Goal: Task Accomplishment & Management: Use online tool/utility

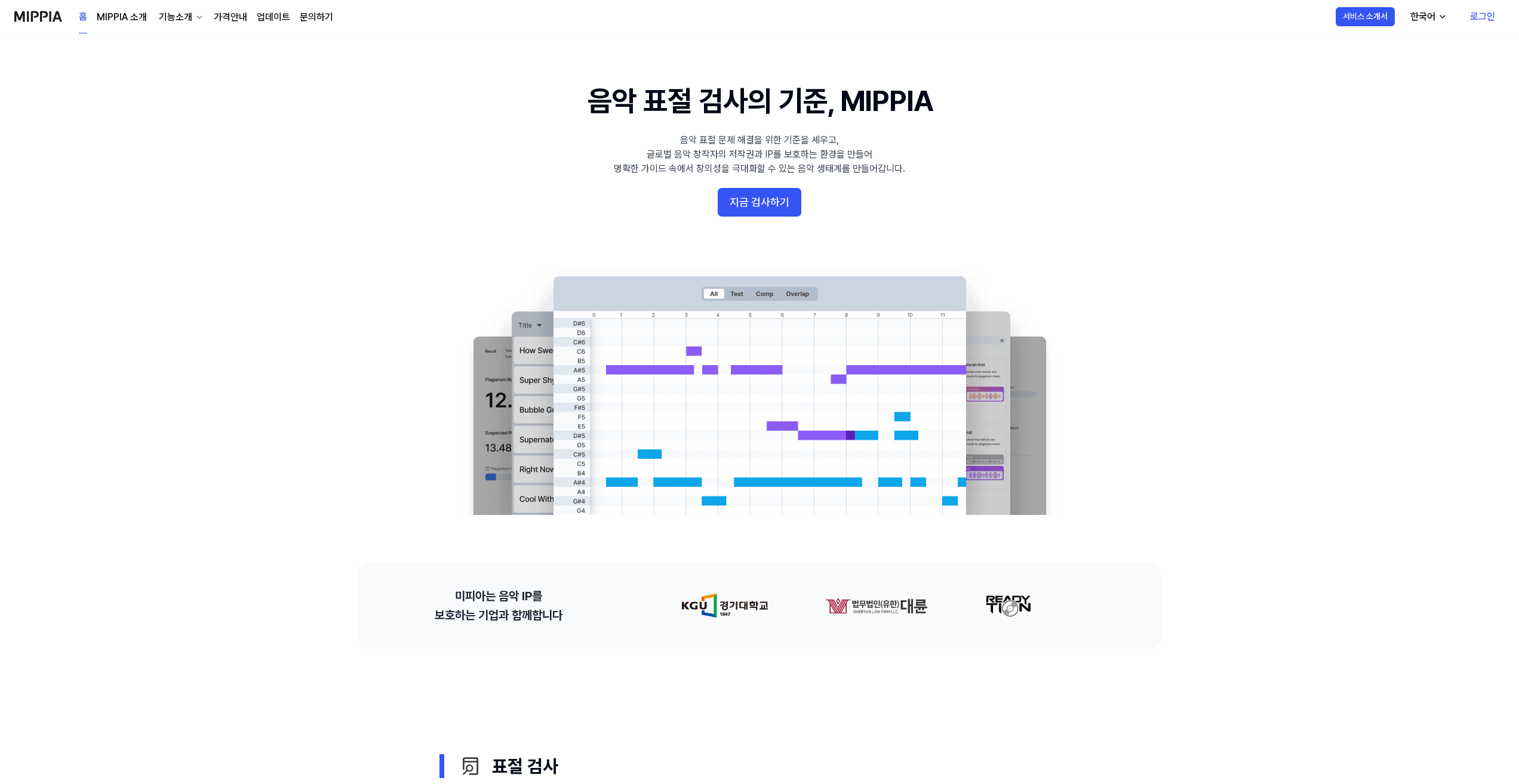
click at [1479, 13] on link "로그인" at bounding box center [1482, 17] width 44 height 33
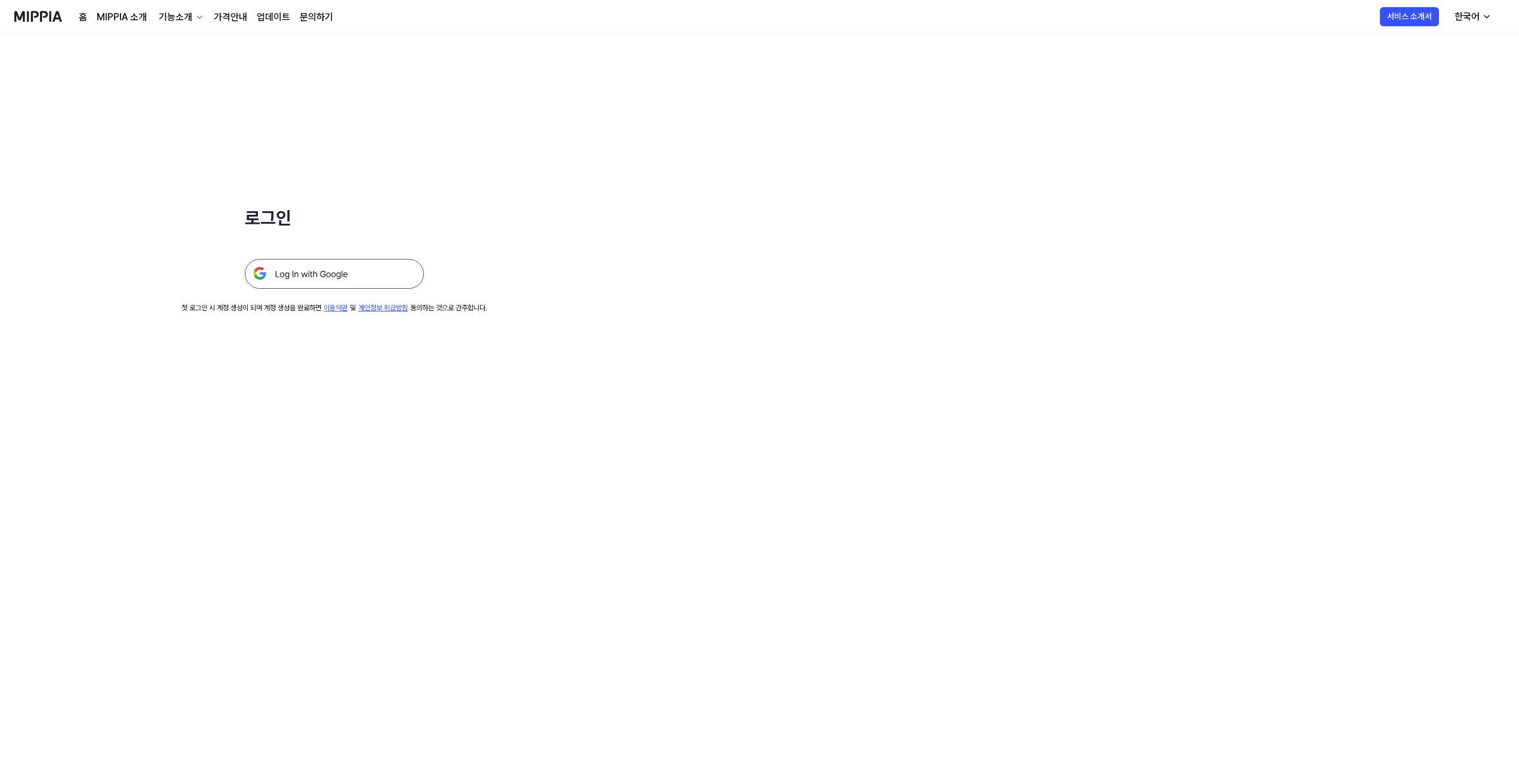
click at [337, 274] on img at bounding box center [334, 274] width 180 height 30
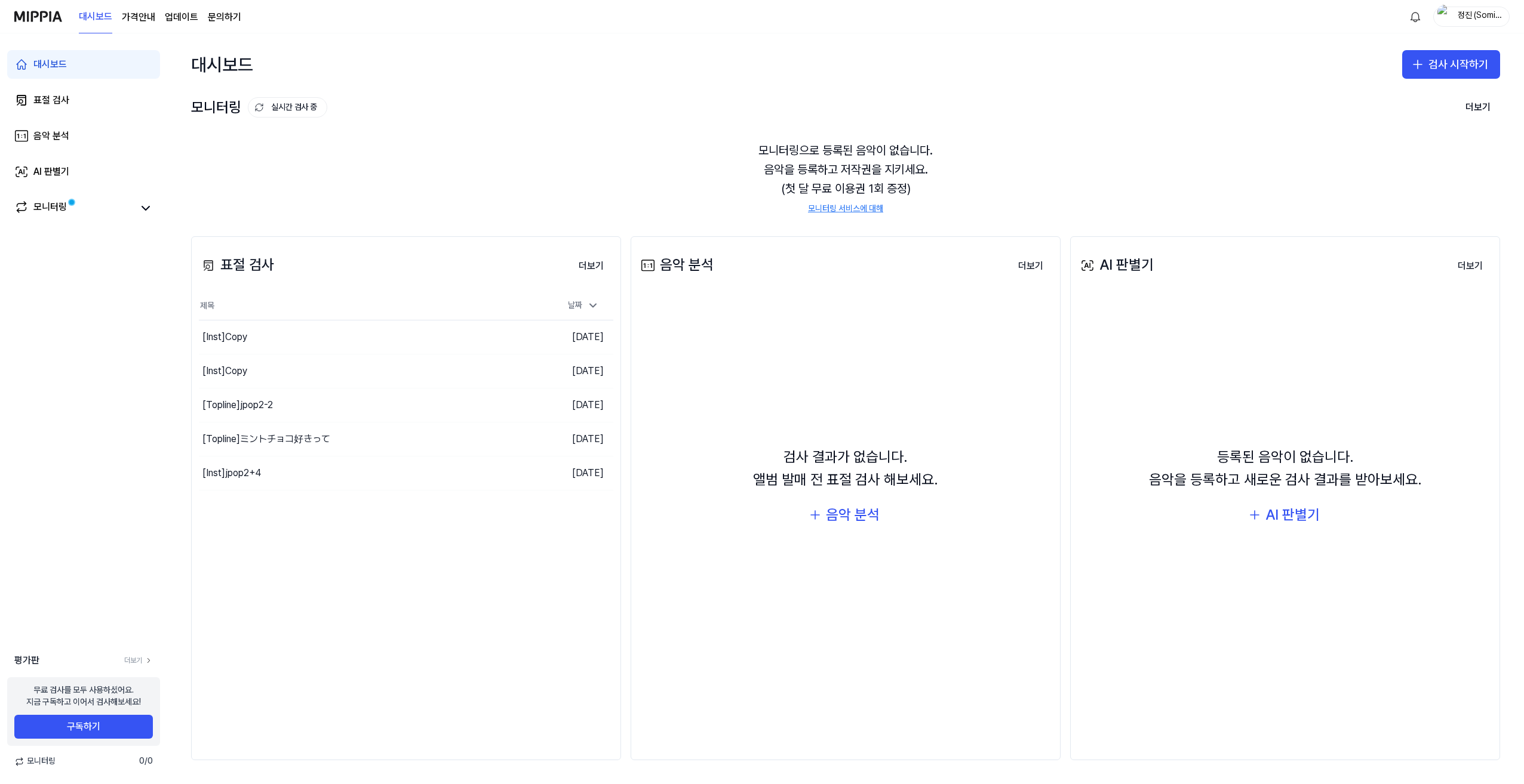
drag, startPoint x: 454, startPoint y: 219, endPoint x: 452, endPoint y: 227, distance: 8.2
click at [417, 211] on div "모니터링으로 등록된 음악이 없습니다. 음악을 등록하고 저작권을 지키세요. (첫 달 무료 이용권 1회 증정) 모니터링 서비스에 대해" at bounding box center [845, 178] width 1309 height 103
click at [472, 193] on div "모니터링으로 등록된 음악이 없습니다. 음악을 등록하고 저작권을 지키세요. (첫 달 무료 이용권 1회 증정) 모니터링 서비스에 대해" at bounding box center [845, 178] width 1309 height 103
click at [134, 115] on div "대시보드 표절 검사 음악 분석 AI 판별기 모니터링" at bounding box center [84, 136] width 168 height 205
click at [140, 104] on link "표절 검사" at bounding box center [84, 100] width 153 height 29
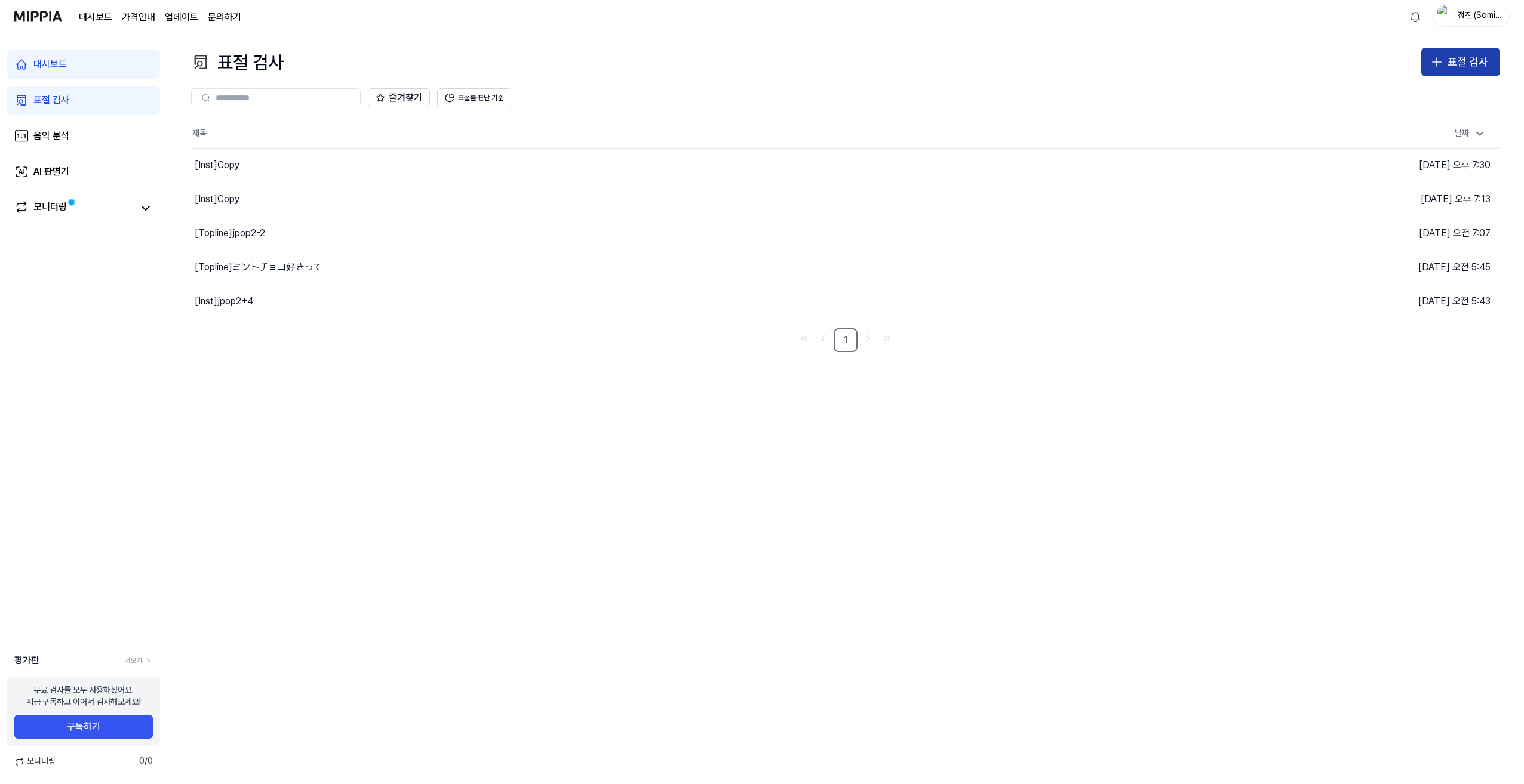
click at [1440, 53] on button "표절 검사" at bounding box center [1460, 62] width 79 height 29
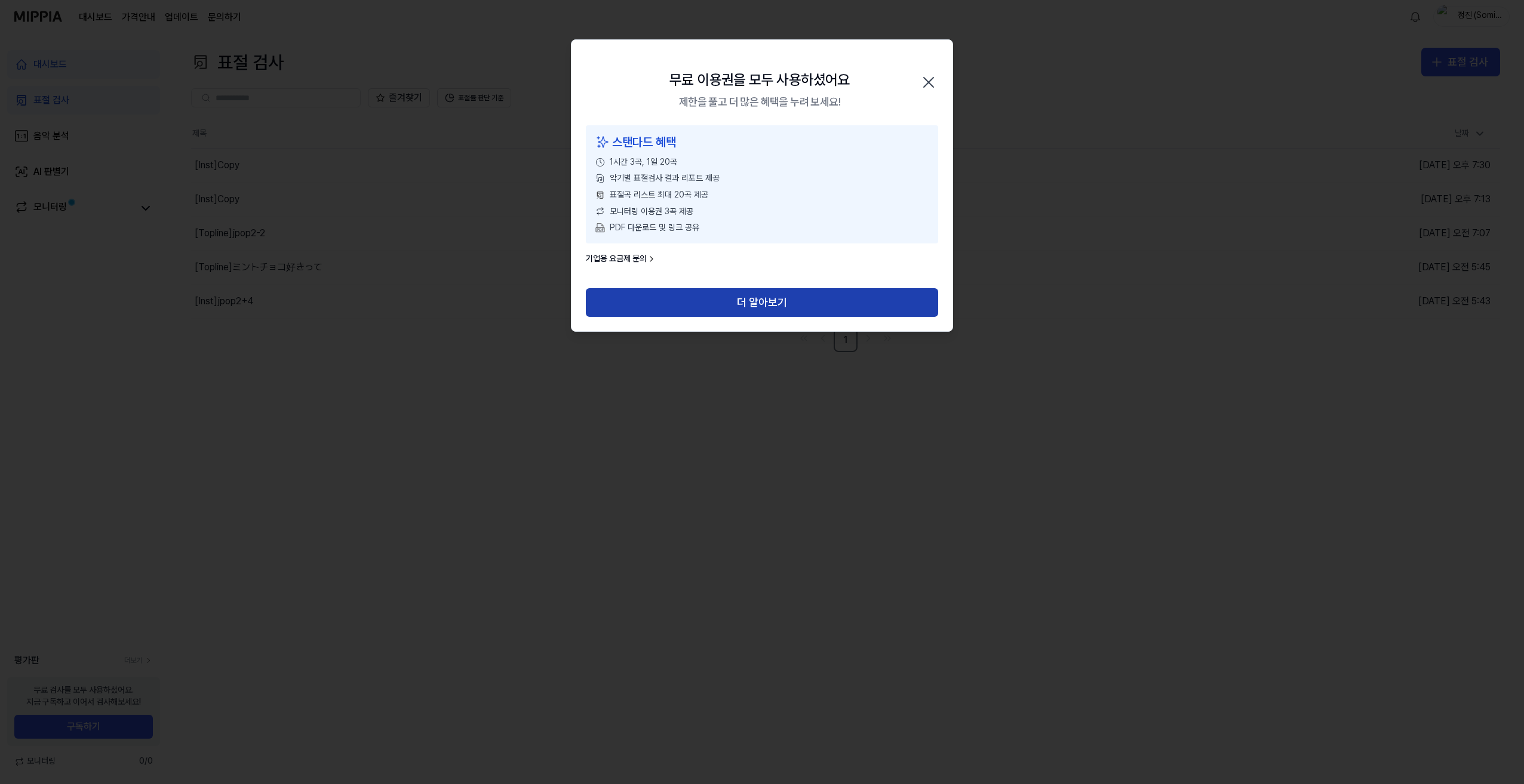
click at [760, 307] on button "더 알아보기" at bounding box center [762, 302] width 353 height 29
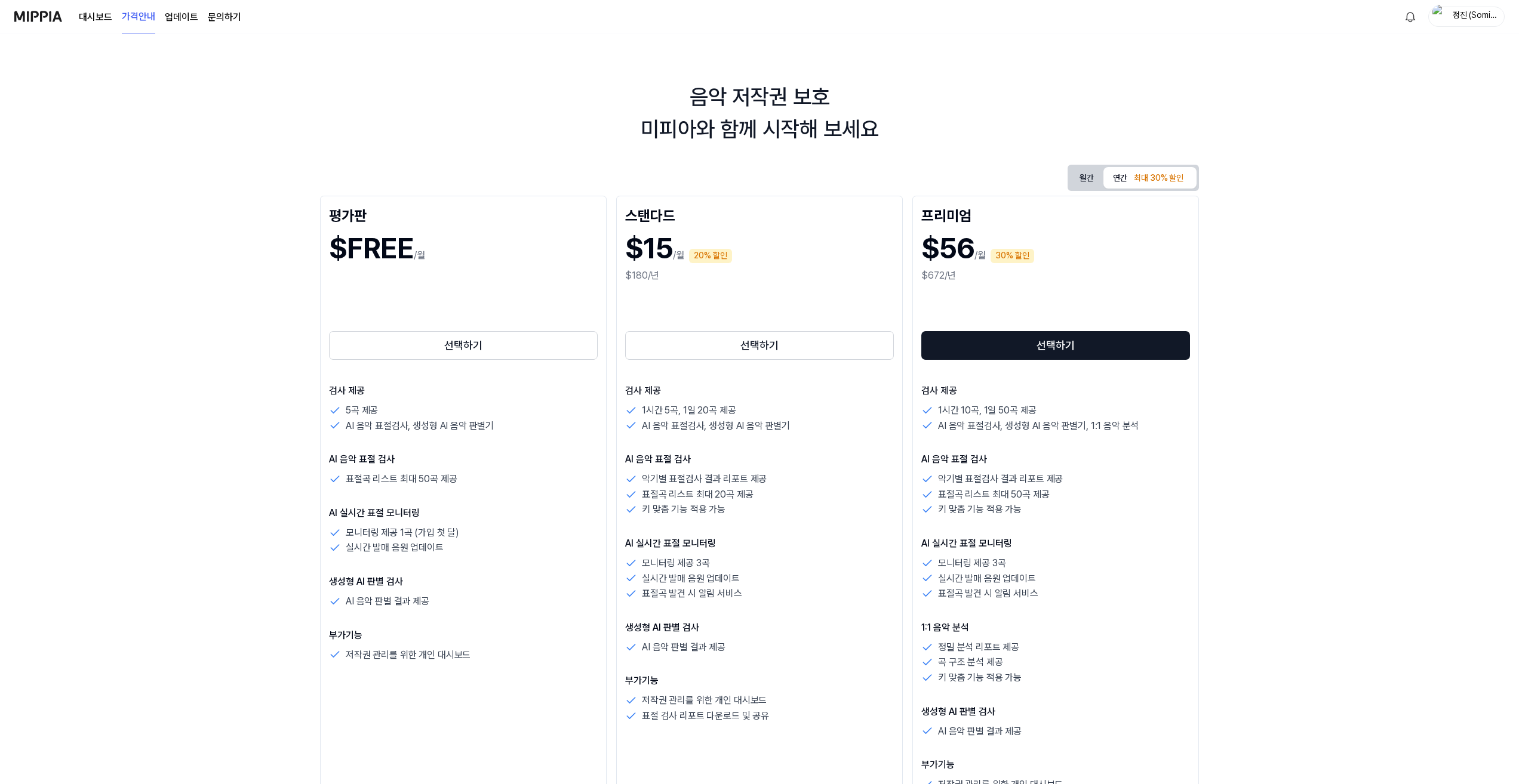
click at [255, 370] on div "음악 저작권 보호 미피아와 함께 시작해 보세요 월간 연간 최대 30% 할인 평가판 $FREE /월 선택하기 검사 제공 5곡 제공 AI 음악 표…" at bounding box center [760, 408] width 1519 height 751
click at [111, 20] on link "대시보드" at bounding box center [96, 18] width 34 height 14
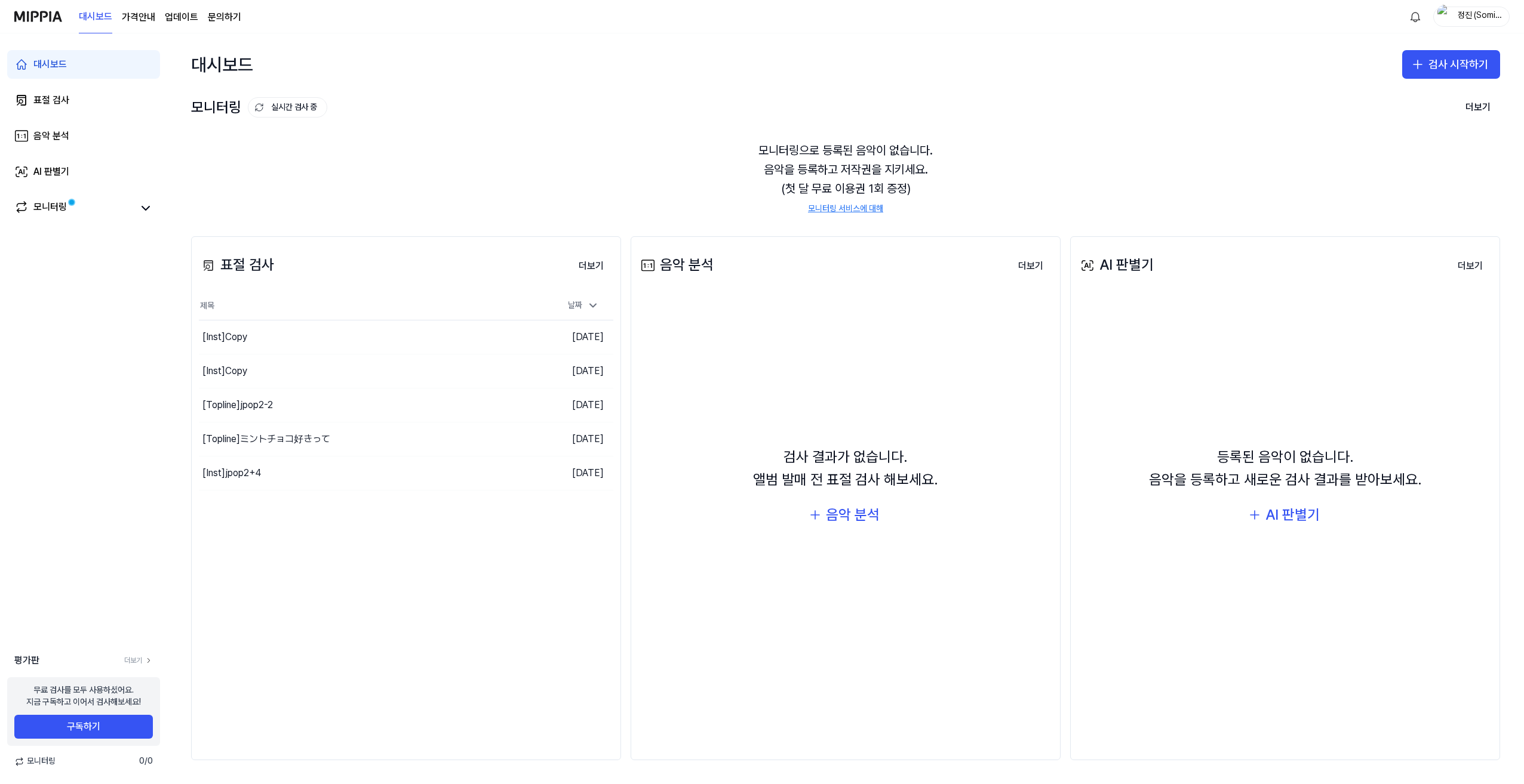
click at [825, 208] on link "모니터링 서비스에 대해" at bounding box center [846, 208] width 75 height 12
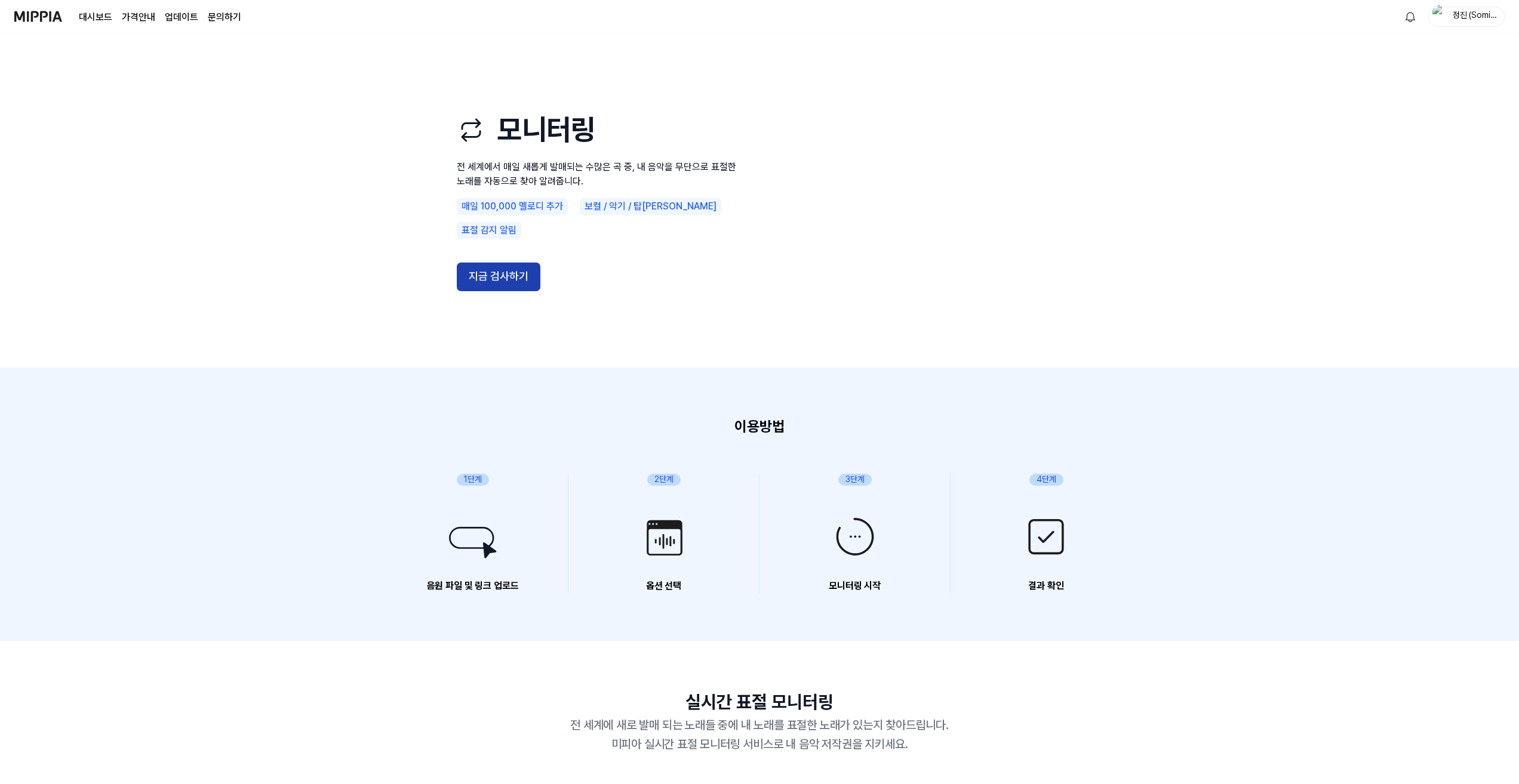
click at [515, 262] on button "지금 검사하기" at bounding box center [499, 277] width 84 height 29
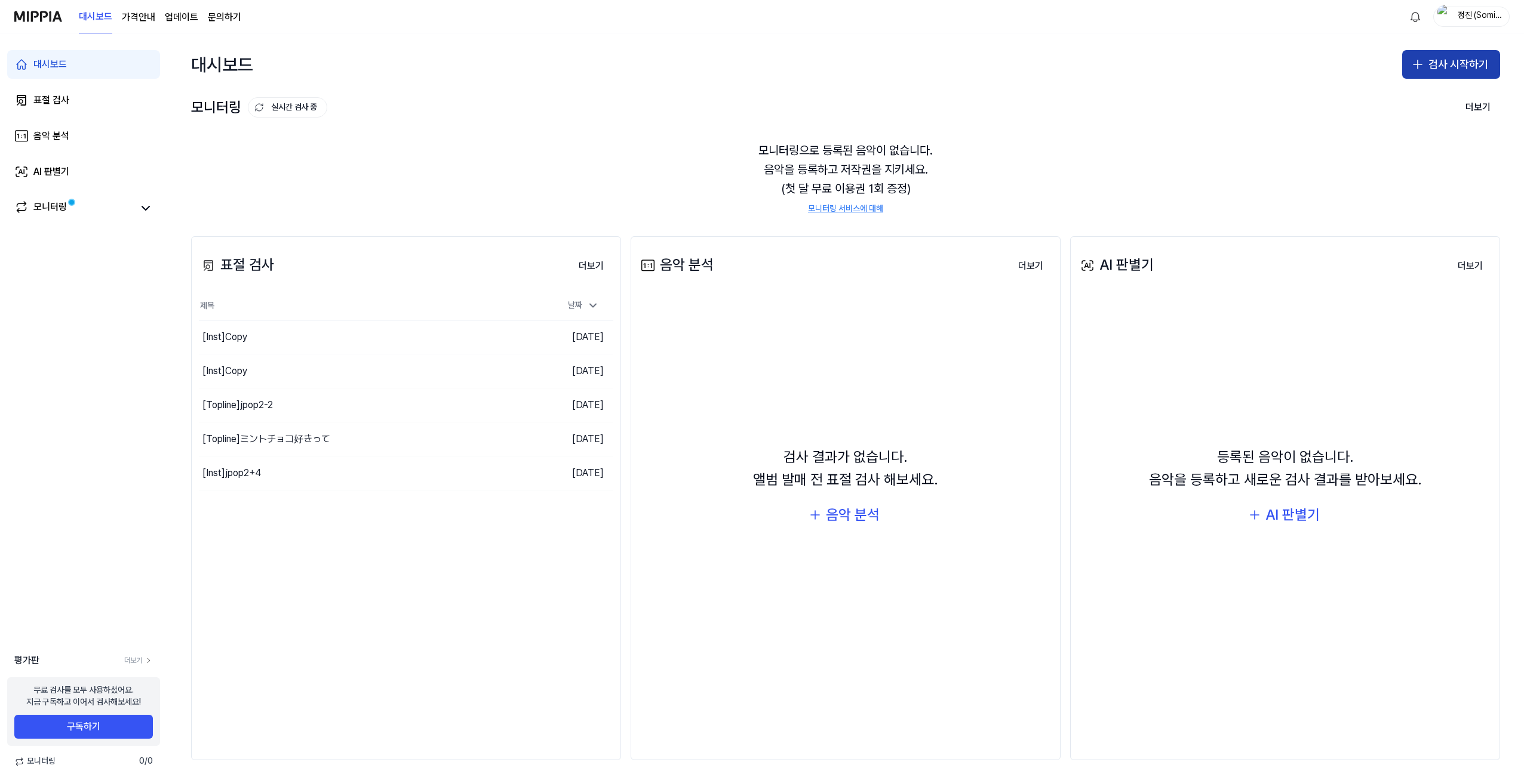
click at [1425, 65] on icon "button" at bounding box center [1418, 65] width 14 height 14
click at [1413, 103] on button "표절 검사" at bounding box center [1428, 97] width 132 height 22
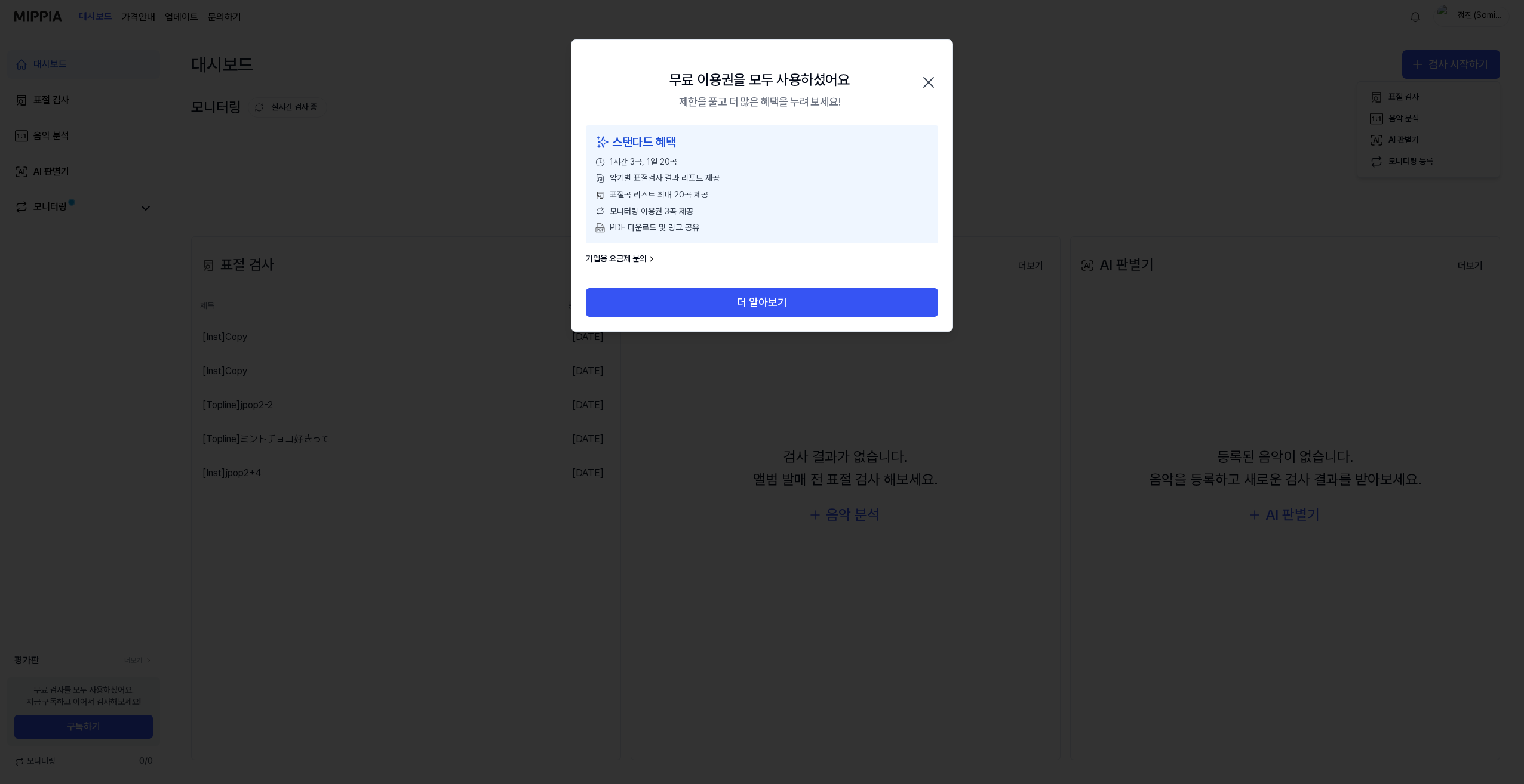
click at [934, 81] on icon "button" at bounding box center [929, 82] width 19 height 19
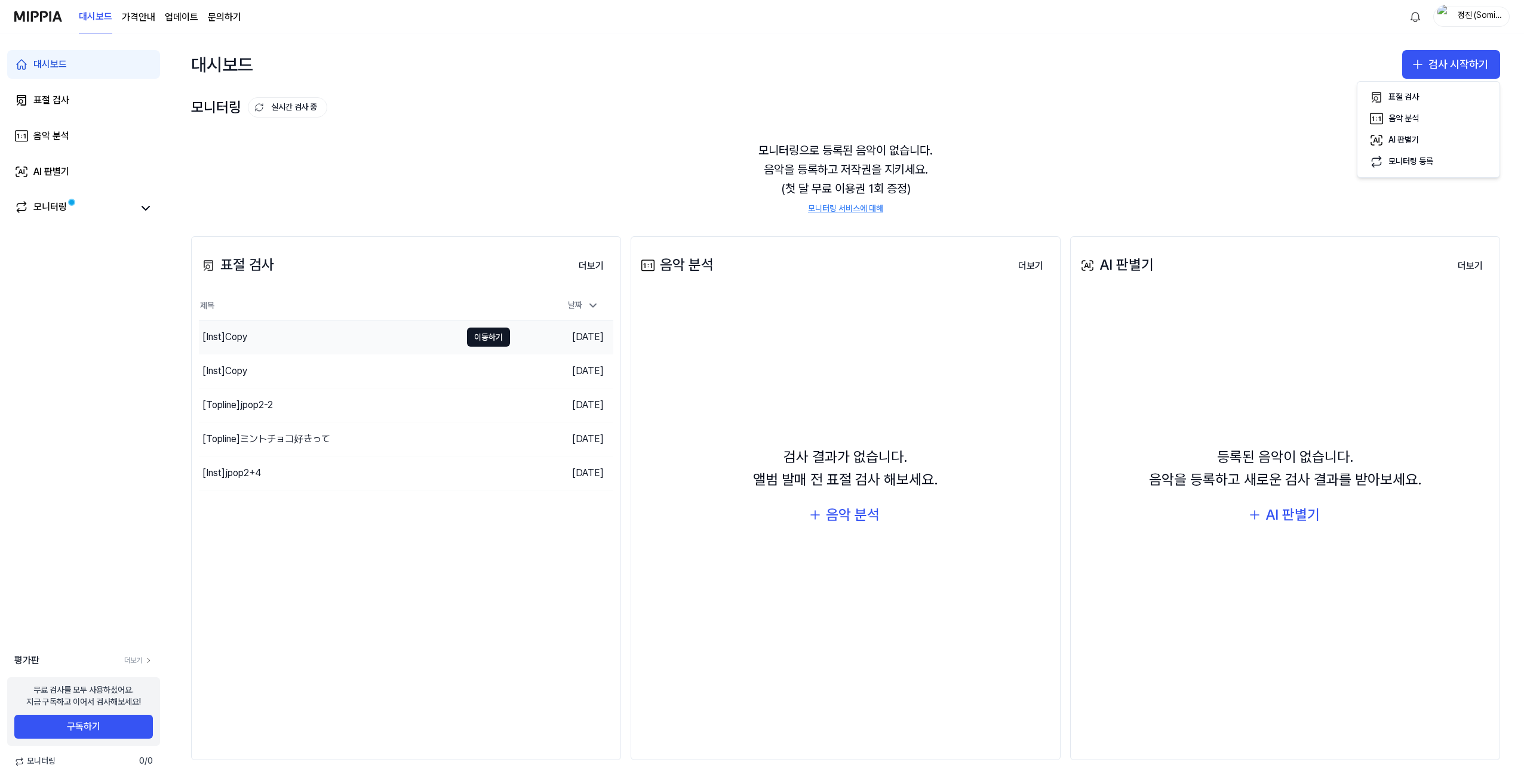
click at [575, 336] on td "[DATE]" at bounding box center [562, 337] width 104 height 34
click at [480, 409] on button "이동하기" at bounding box center [488, 405] width 43 height 19
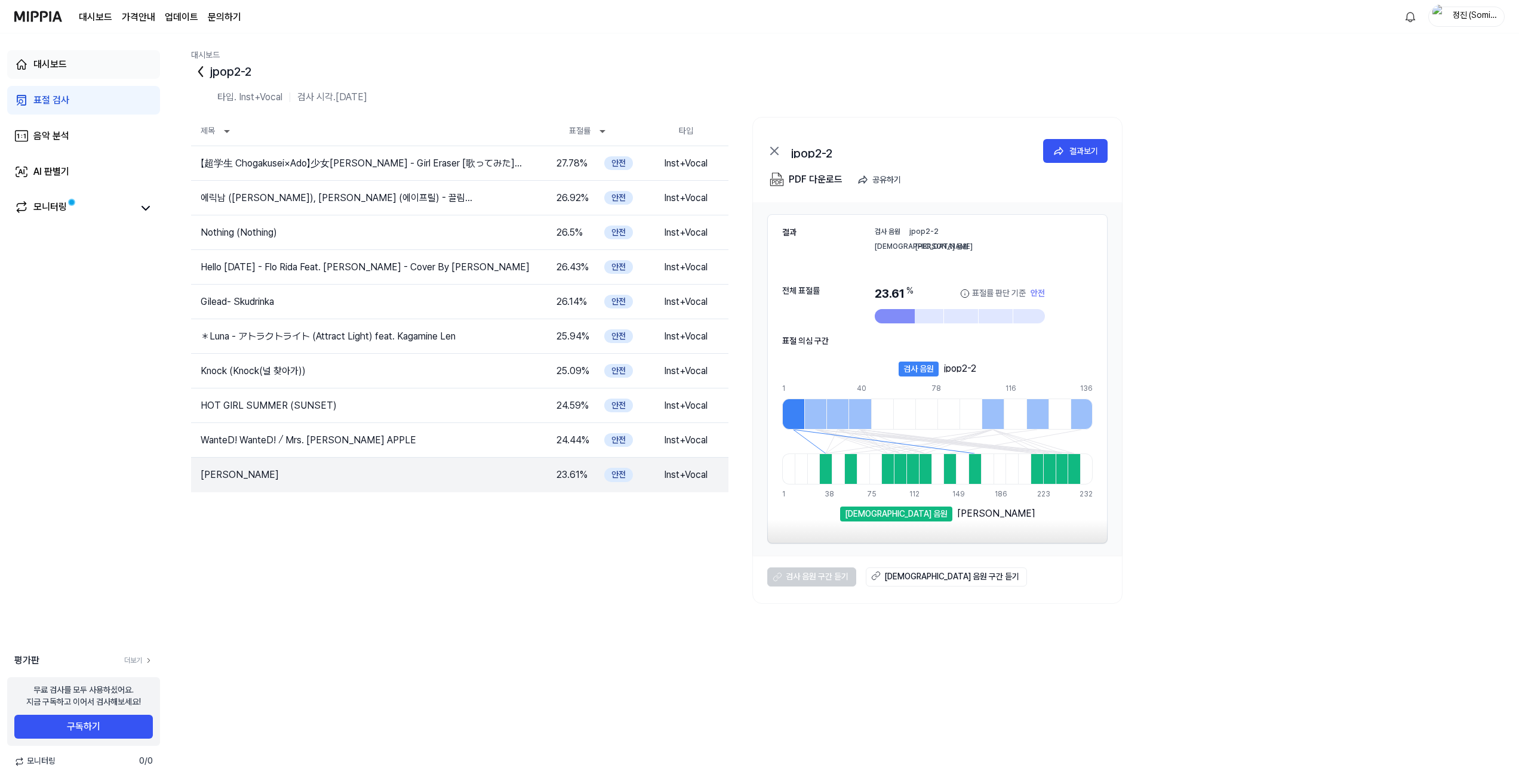
click at [95, 68] on link "대시보드" at bounding box center [84, 65] width 153 height 29
